Goal: Information Seeking & Learning: Learn about a topic

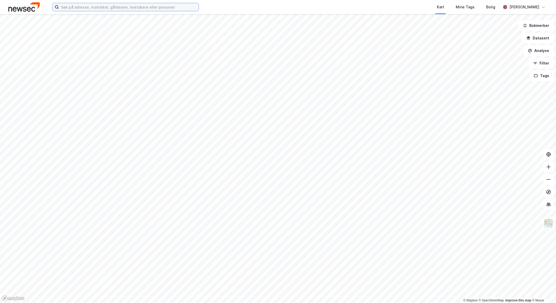
click at [92, 7] on input at bounding box center [129, 7] width 140 height 8
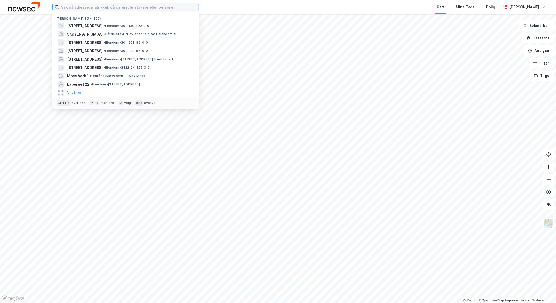
paste input "Sothammargeilen 2"
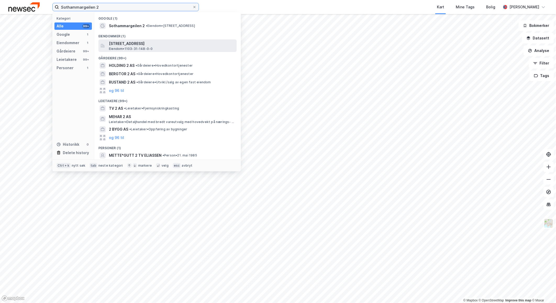
type input "Sothammargeilen 2"
click at [141, 46] on span "[STREET_ADDRESS]" at bounding box center [172, 44] width 126 height 6
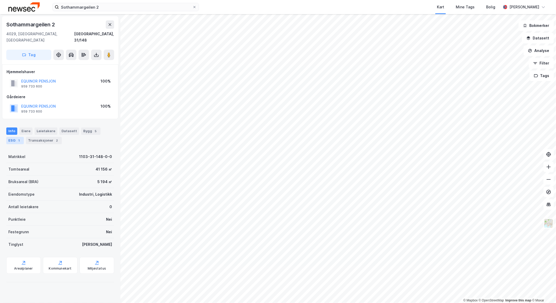
click at [10, 137] on div "ESG 1" at bounding box center [15, 140] width 18 height 7
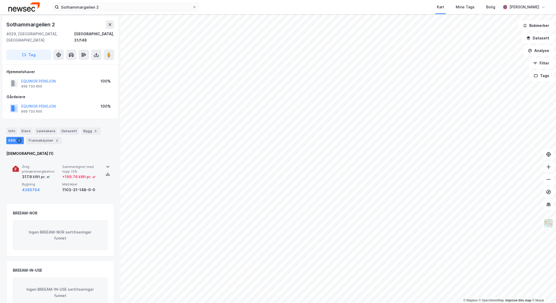
click at [104, 165] on div at bounding box center [108, 167] width 8 height 4
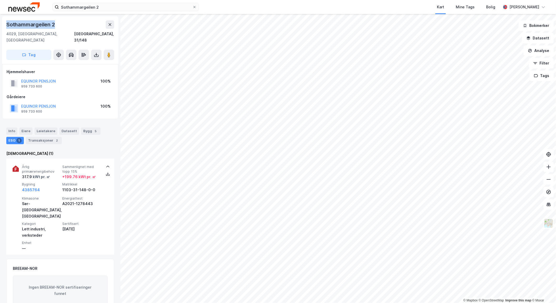
drag, startPoint x: 57, startPoint y: 26, endPoint x: 7, endPoint y: 22, distance: 50.1
click at [7, 22] on div "Sothammargeilen 2" at bounding box center [60, 24] width 108 height 8
copy div "Sothammargeilen 2"
click at [9, 128] on div "Info" at bounding box center [11, 131] width 11 height 7
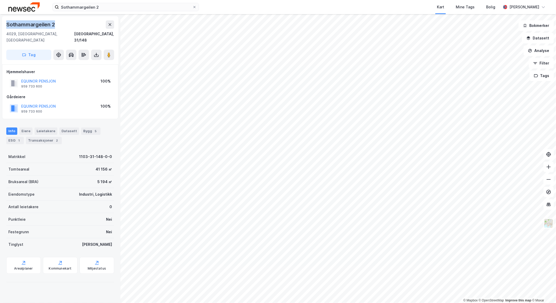
drag, startPoint x: 58, startPoint y: 25, endPoint x: 4, endPoint y: 25, distance: 53.9
click at [4, 25] on div "[STREET_ADDRESS]" at bounding box center [60, 40] width 116 height 48
copy div "Sothammargeilen 2"
click at [13, 137] on div "ESG 1" at bounding box center [15, 140] width 18 height 7
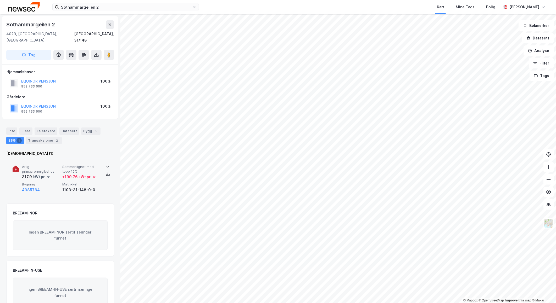
click at [104, 165] on div at bounding box center [108, 167] width 8 height 4
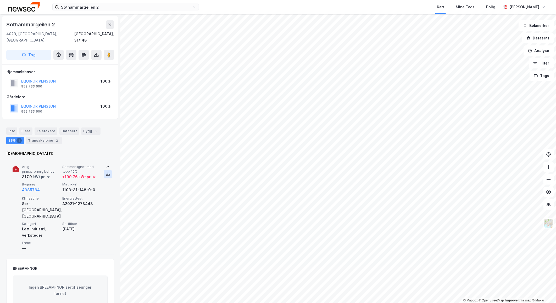
click at [106, 172] on icon at bounding box center [108, 174] width 4 height 4
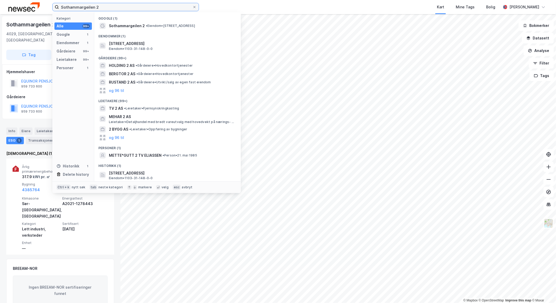
drag, startPoint x: 104, startPoint y: 6, endPoint x: 54, endPoint y: 5, distance: 50.5
click at [54, 5] on label "Sothammargeilen 2" at bounding box center [125, 7] width 146 height 8
click at [100, 6] on input "Sothammargeilen 2" at bounding box center [125, 7] width 133 height 8
click at [105, 9] on input "Sothammargeilen 2" at bounding box center [125, 7] width 133 height 8
drag, startPoint x: 106, startPoint y: 7, endPoint x: 50, endPoint y: 8, distance: 55.7
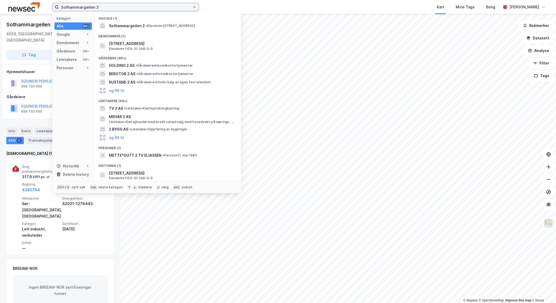
click at [50, 8] on div "Sothammargeilen 2 Kategori Alle 99+ Google 1 Eiendommer 1 Gårdeiere 99+ Leietak…" at bounding box center [278, 7] width 556 height 14
